Goal: Task Accomplishment & Management: Use online tool/utility

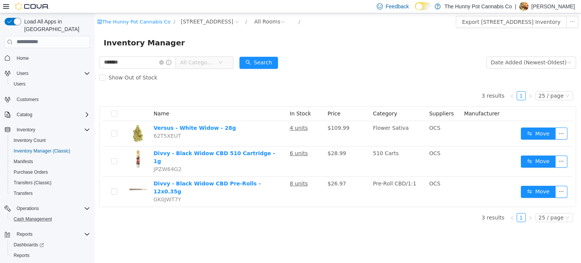
click at [42, 214] on button "Cash Management" at bounding box center [51, 219] width 86 height 11
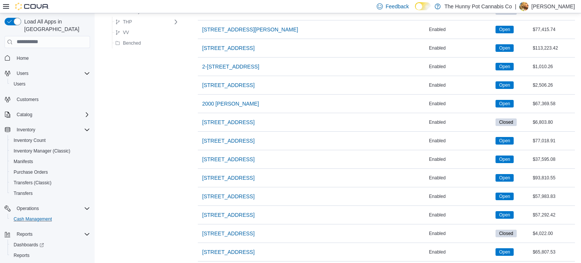
scroll to position [321, 0]
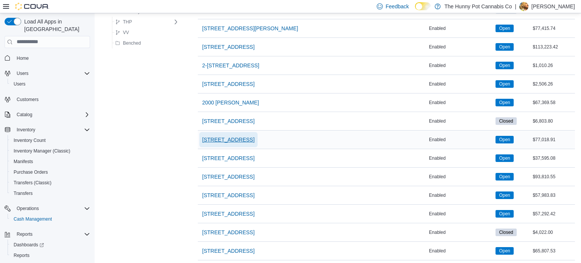
click at [233, 138] on span "[STREET_ADDRESS]" at bounding box center [228, 140] width 52 height 8
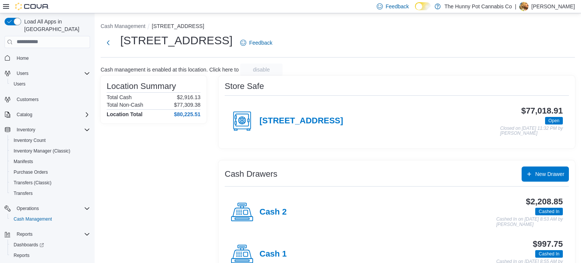
click at [268, 248] on div "Cash 1" at bounding box center [259, 254] width 56 height 23
click at [278, 205] on div "Cash 2" at bounding box center [259, 212] width 56 height 23
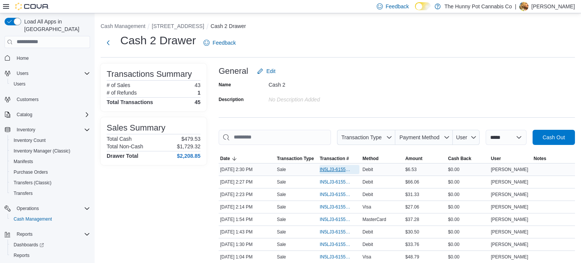
click at [329, 168] on span "IN5LJ3-6155934" at bounding box center [336, 170] width 32 height 6
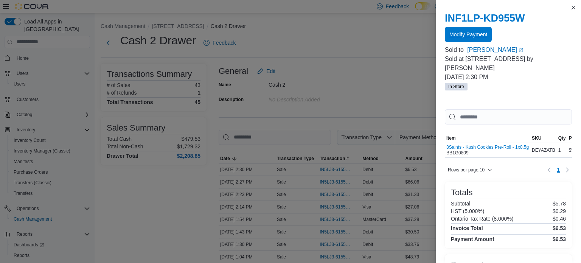
click at [465, 36] on span "Modify Payment" at bounding box center [469, 35] width 38 height 8
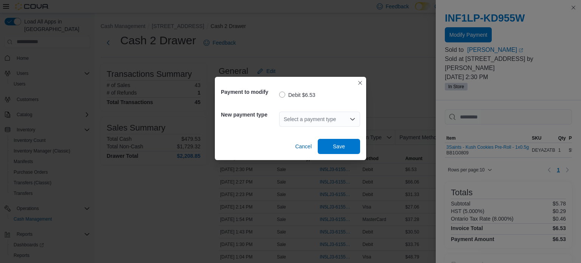
click at [327, 116] on div "Select a payment type" at bounding box center [319, 119] width 81 height 15
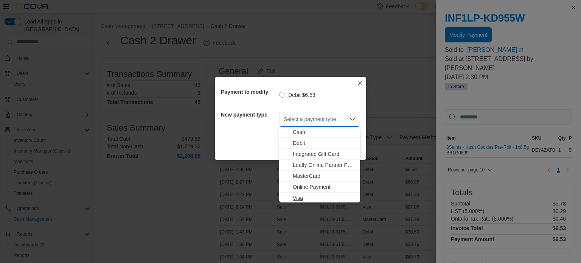
click at [297, 201] on span "Visa" at bounding box center [324, 198] width 63 height 8
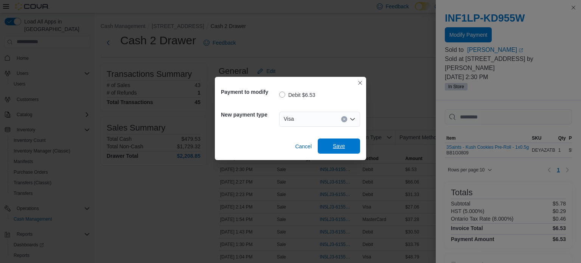
click at [340, 144] on span "Save" at bounding box center [339, 146] width 12 height 8
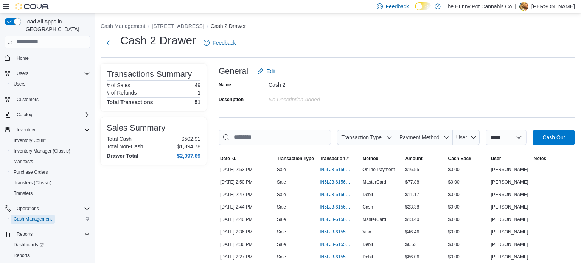
click at [36, 216] on span "Cash Management" at bounding box center [33, 219] width 38 height 6
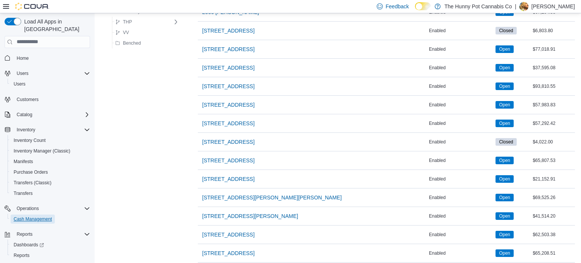
scroll to position [410, 0]
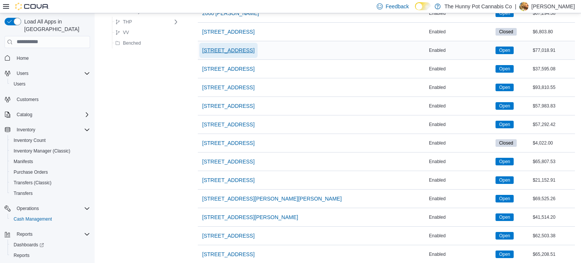
click at [229, 48] on span "[STREET_ADDRESS]" at bounding box center [228, 51] width 52 height 8
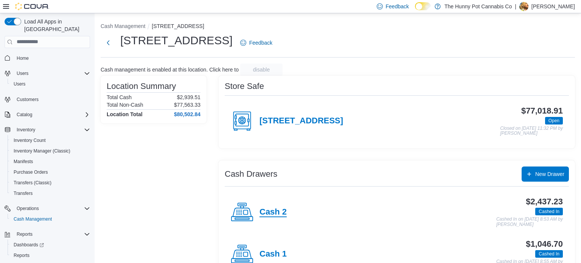
click at [274, 215] on h4 "Cash 2" at bounding box center [273, 212] width 27 height 10
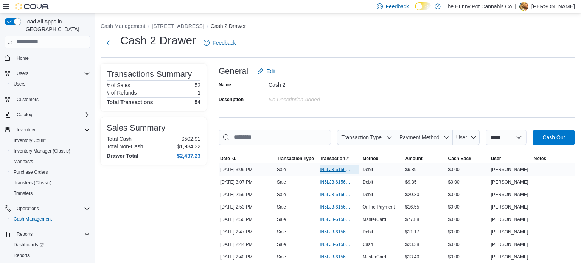
click at [339, 170] on span "IN5LJ3-6156270" at bounding box center [336, 170] width 32 height 6
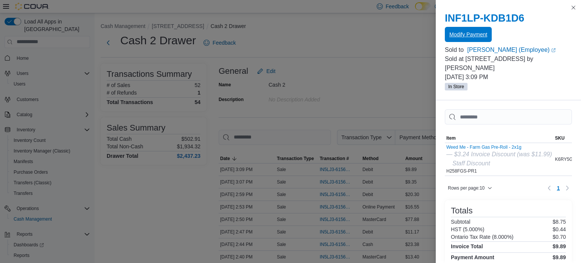
click at [470, 31] on span "Modify Payment" at bounding box center [469, 35] width 38 height 8
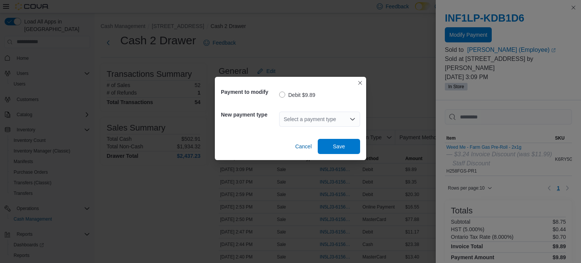
click at [327, 113] on div "Select a payment type" at bounding box center [319, 119] width 81 height 15
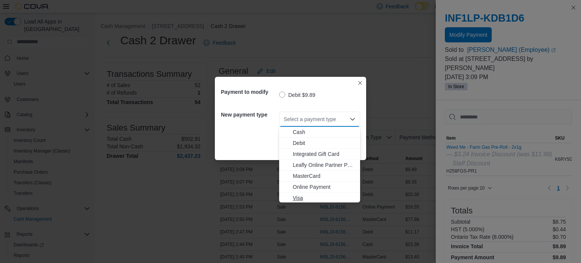
click at [310, 195] on span "Visa" at bounding box center [324, 198] width 63 height 8
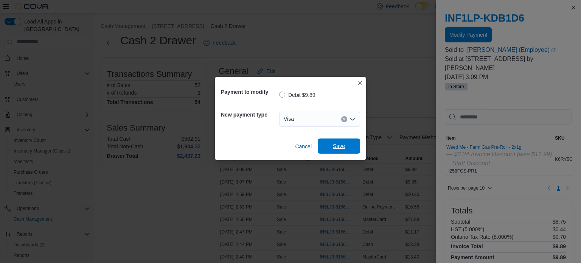
click at [353, 145] on span "Save" at bounding box center [338, 146] width 33 height 15
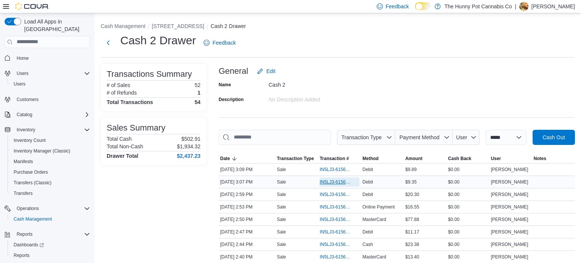
click at [334, 180] on span "IN5LJ3-6156245" at bounding box center [336, 182] width 32 height 6
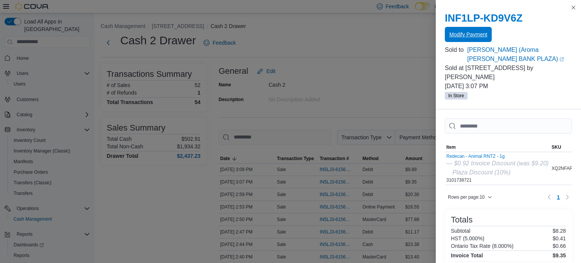
click at [470, 34] on span "Modify Payment" at bounding box center [469, 35] width 38 height 8
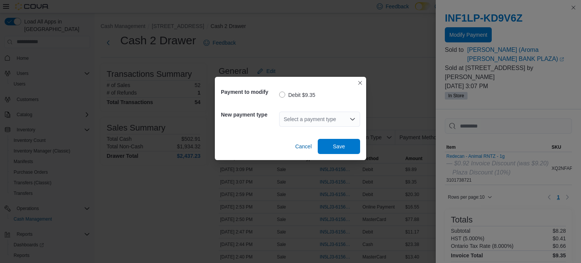
click at [339, 118] on div "Select a payment type" at bounding box center [319, 119] width 81 height 15
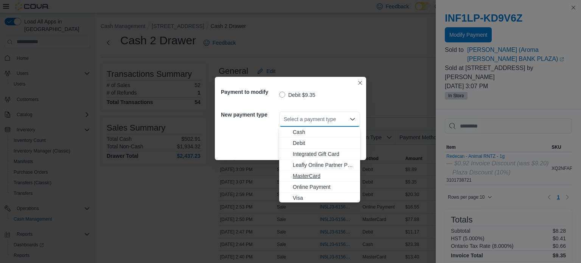
click at [311, 176] on span "MasterCard" at bounding box center [324, 176] width 63 height 8
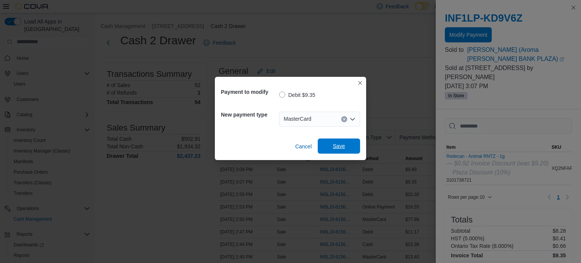
click at [341, 143] on span "Save" at bounding box center [339, 146] width 12 height 8
